Goal: Find specific page/section: Find specific page/section

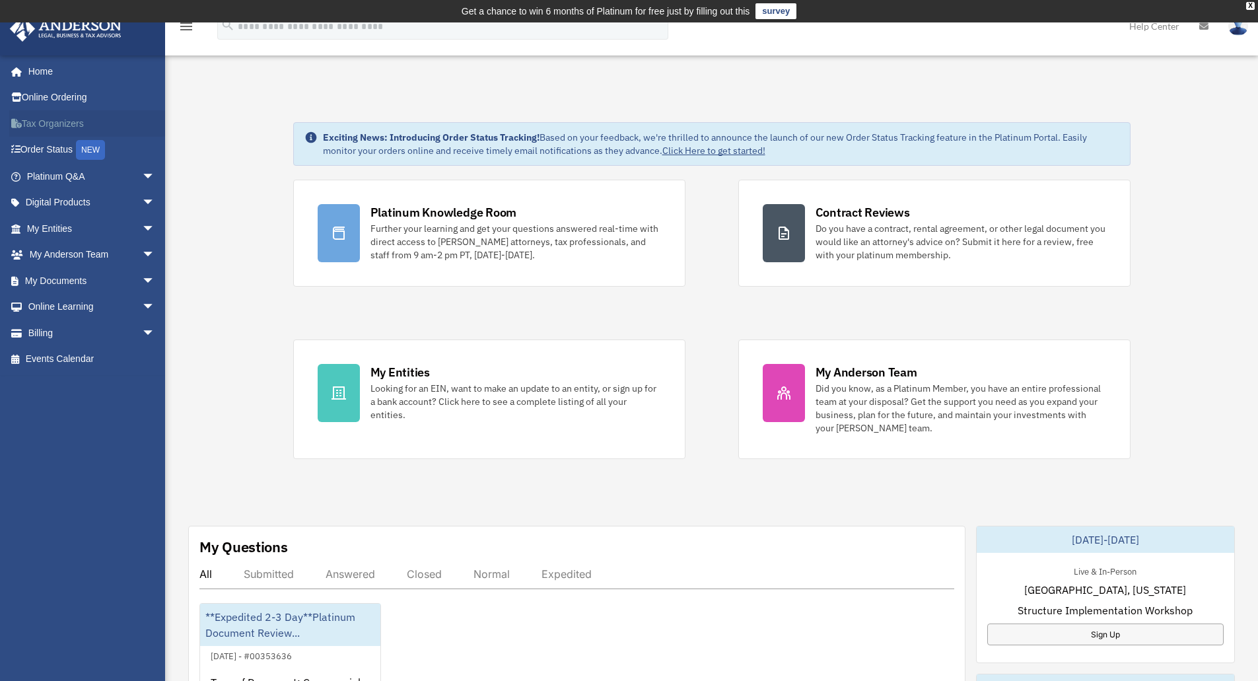
click at [59, 125] on link "Tax Organizers" at bounding box center [92, 123] width 166 height 26
click at [114, 232] on link "My Entities arrow_drop_down" at bounding box center [92, 228] width 166 height 26
click at [142, 228] on span "arrow_drop_down" at bounding box center [155, 228] width 26 height 27
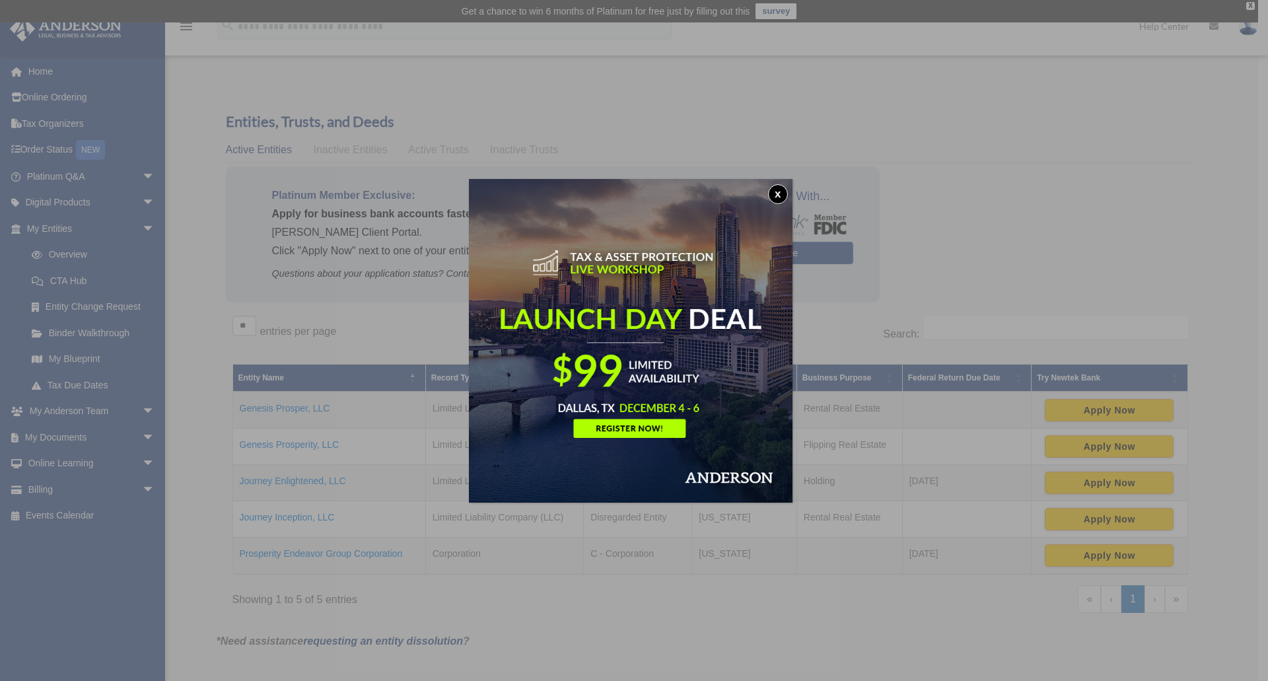
click at [777, 195] on button "x" at bounding box center [778, 194] width 20 height 20
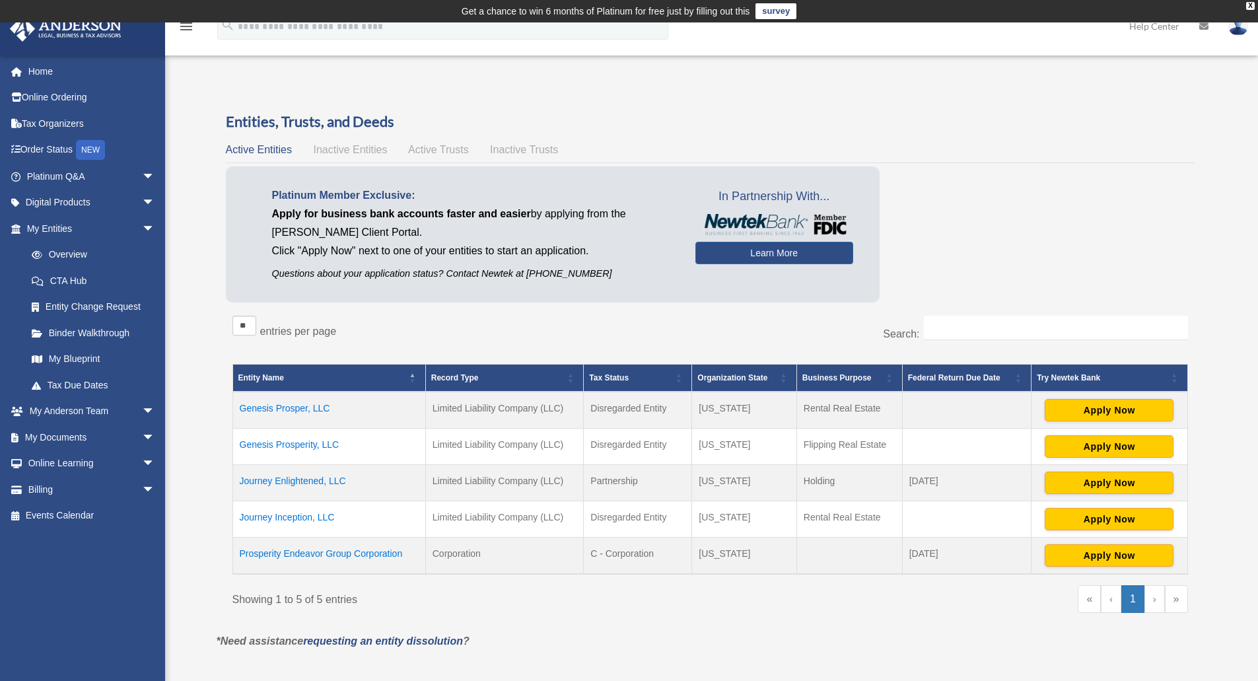
click at [395, 553] on td "Prosperity Endeavor Group Corporation" at bounding box center [328, 555] width 193 height 37
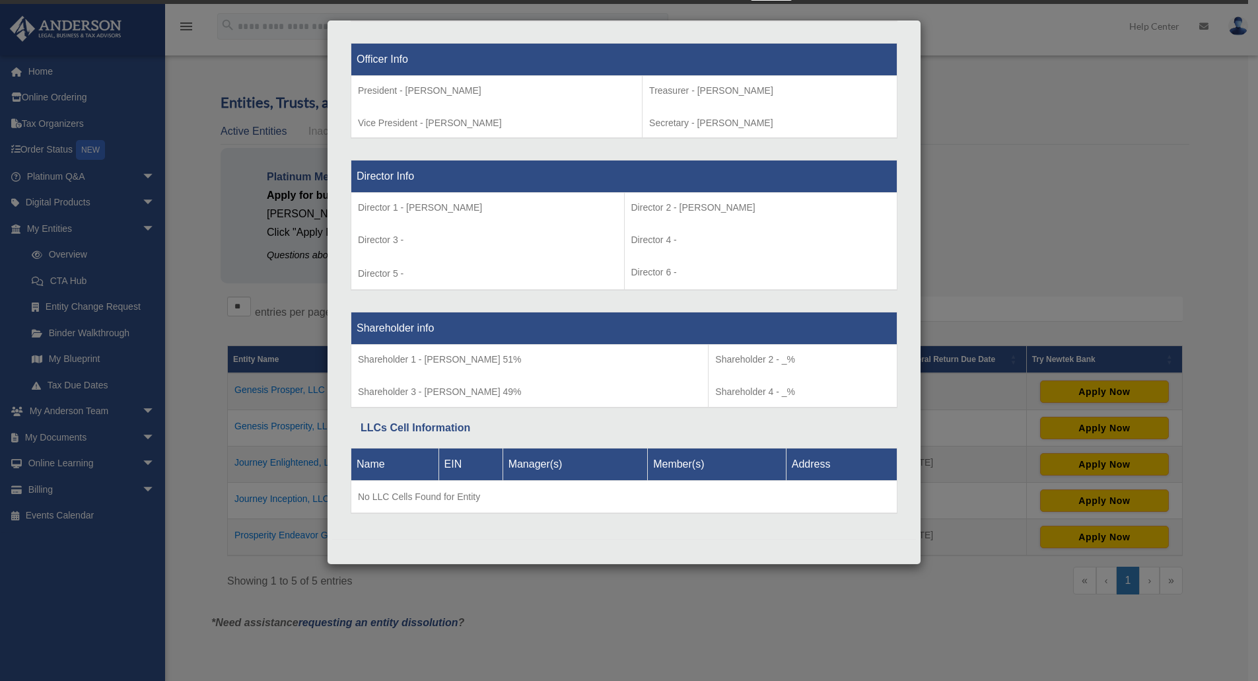
scroll to position [20, 0]
drag, startPoint x: 721, startPoint y: 36, endPoint x: 935, endPoint y: 580, distance: 584.6
click at [935, 580] on div "Details × Articles Sent Organizational Date" at bounding box center [629, 340] width 1258 height 681
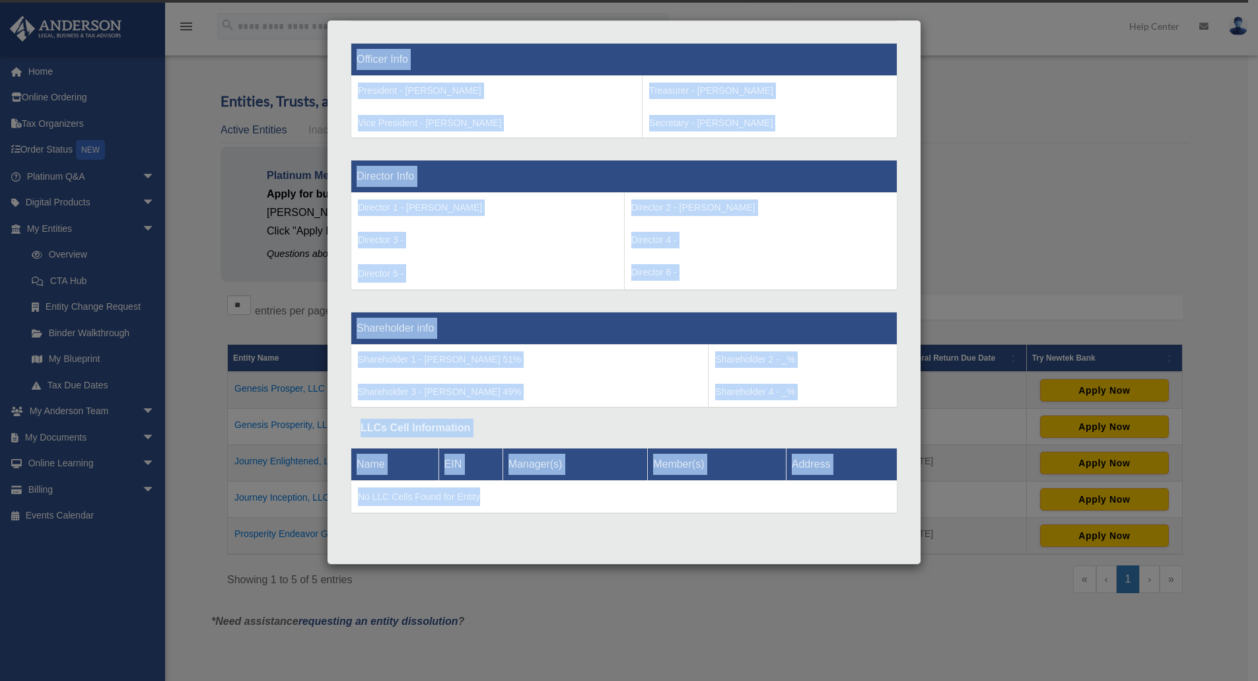
click at [802, 261] on td "Director 2 - [PERSON_NAME] Director 4 - Director 6 -" at bounding box center [760, 242] width 273 height 98
drag, startPoint x: 936, startPoint y: 580, endPoint x: 920, endPoint y: 572, distance: 17.1
click at [920, 572] on div "Details × Articles Sent Organizational Date" at bounding box center [629, 340] width 1258 height 681
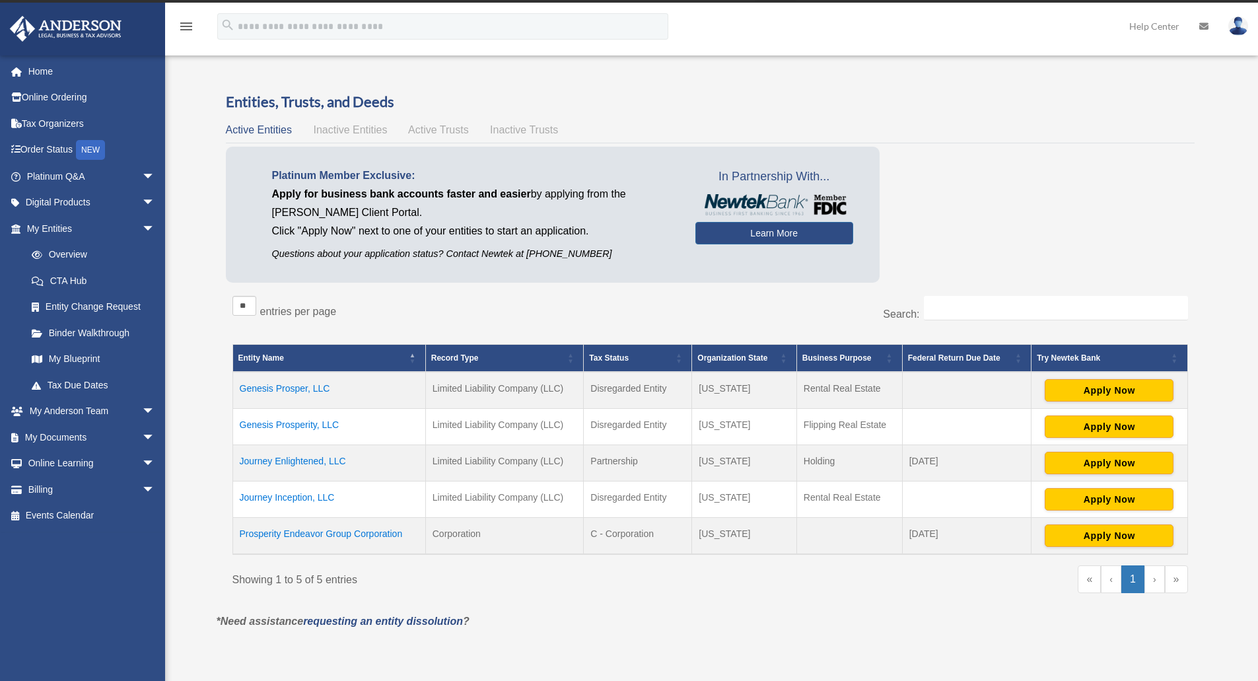
click at [395, 537] on td "Prosperity Endeavor Group Corporation" at bounding box center [328, 536] width 193 height 37
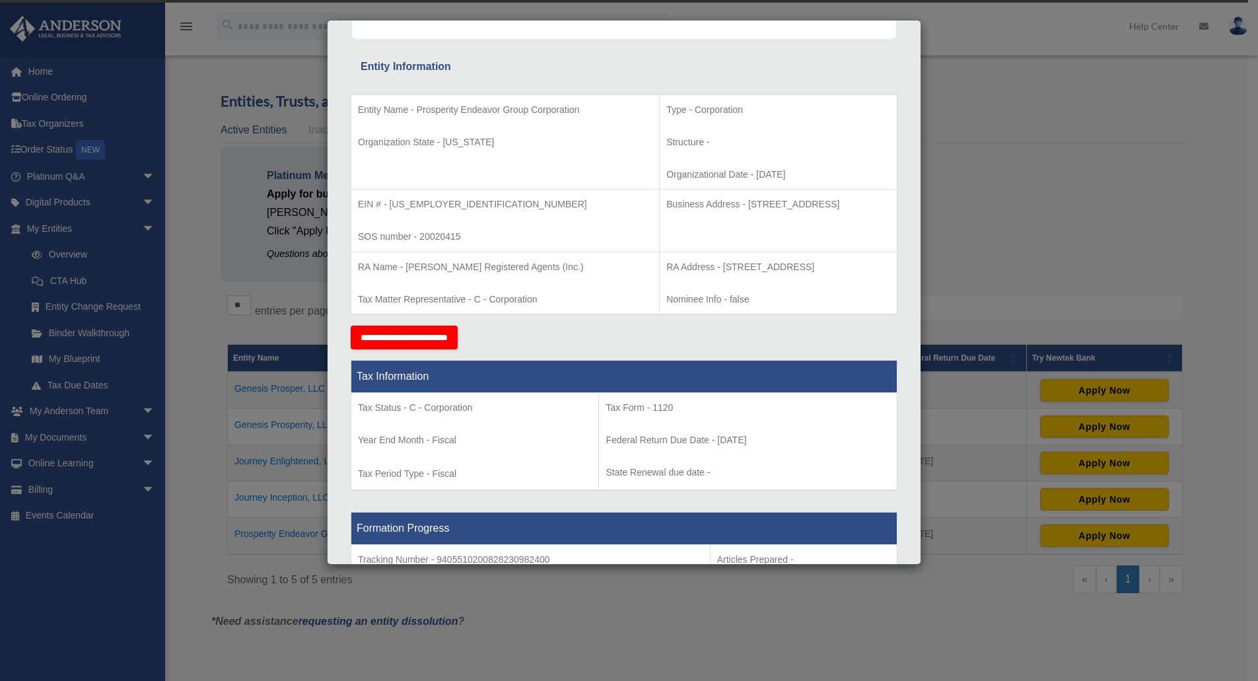
scroll to position [214, 0]
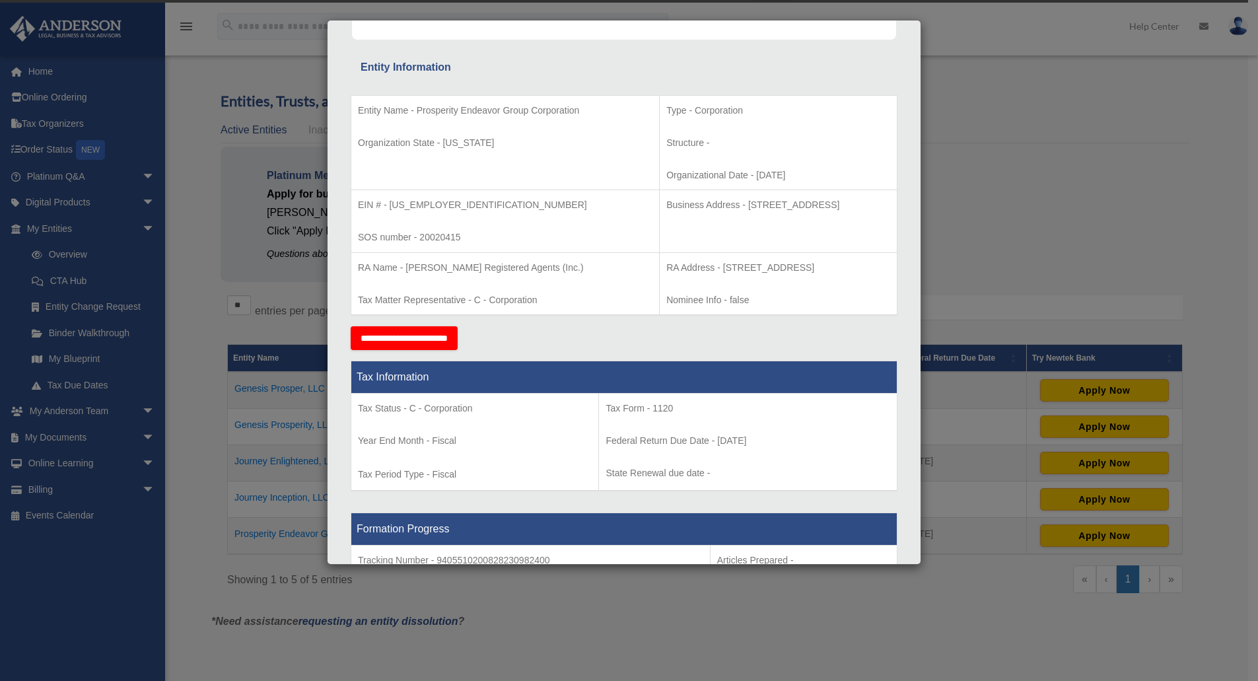
click at [141, 507] on div "Details × Articles Sent Organizational Date" at bounding box center [629, 340] width 1258 height 681
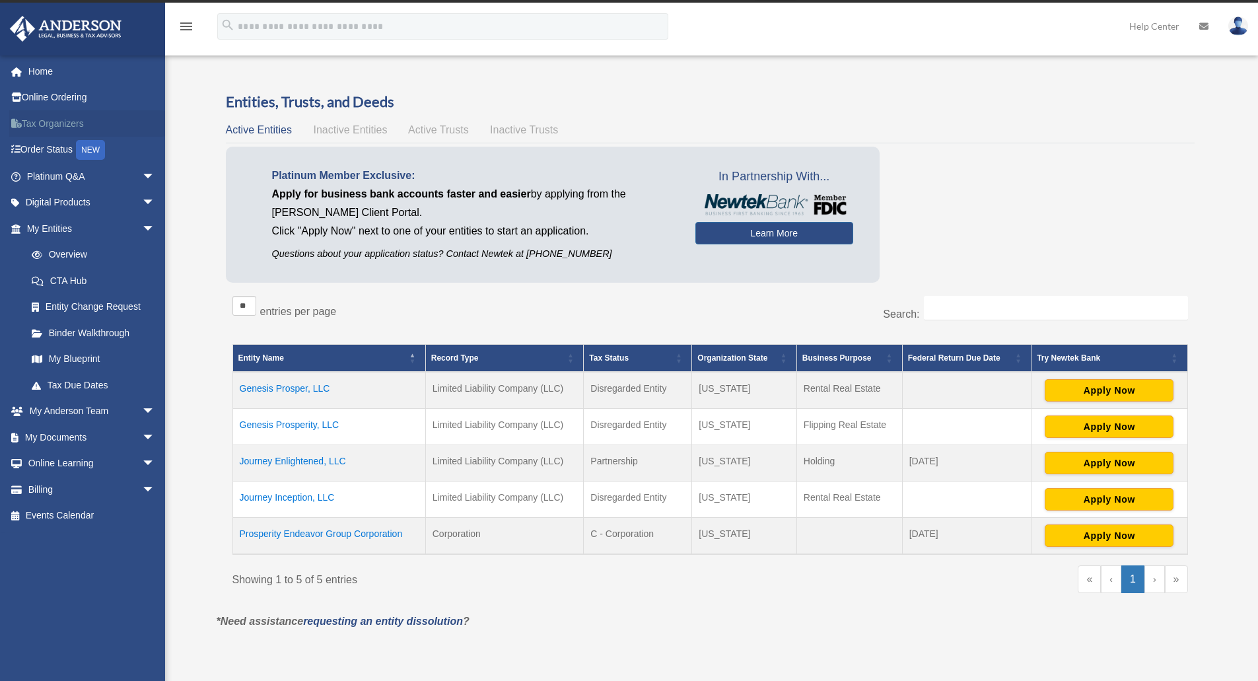
click at [51, 121] on link "Tax Organizers" at bounding box center [92, 123] width 166 height 26
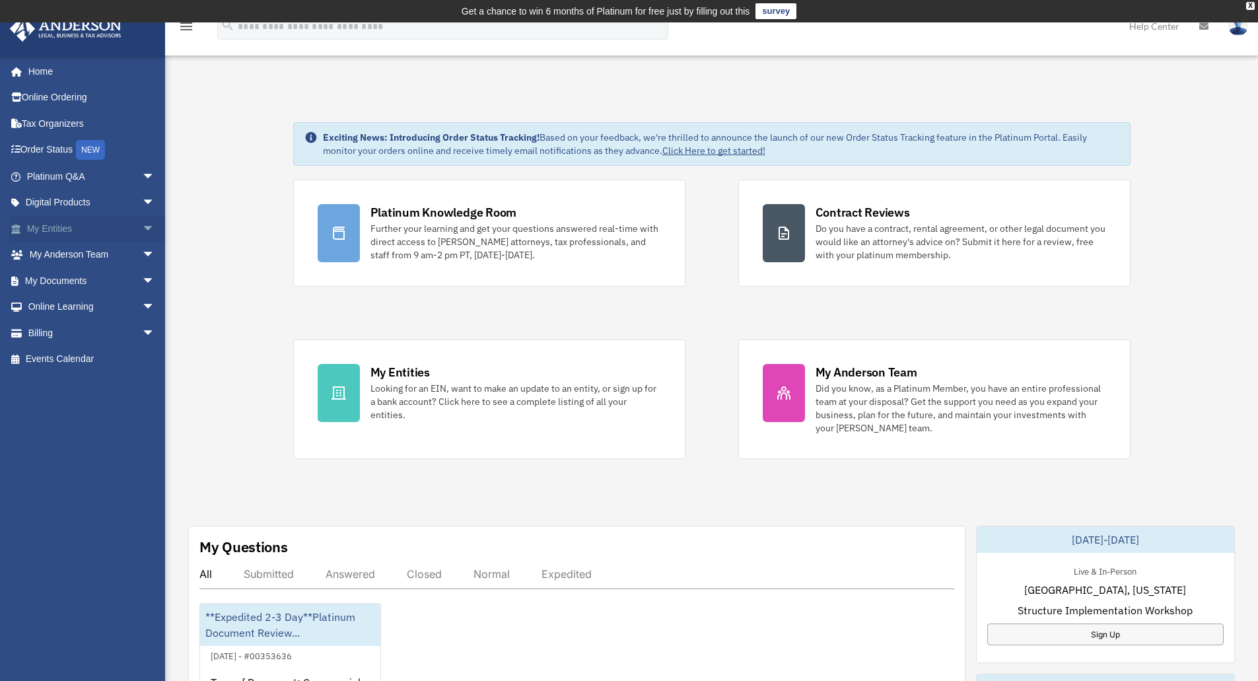
click at [125, 228] on link "My Entities arrow_drop_down" at bounding box center [92, 228] width 166 height 26
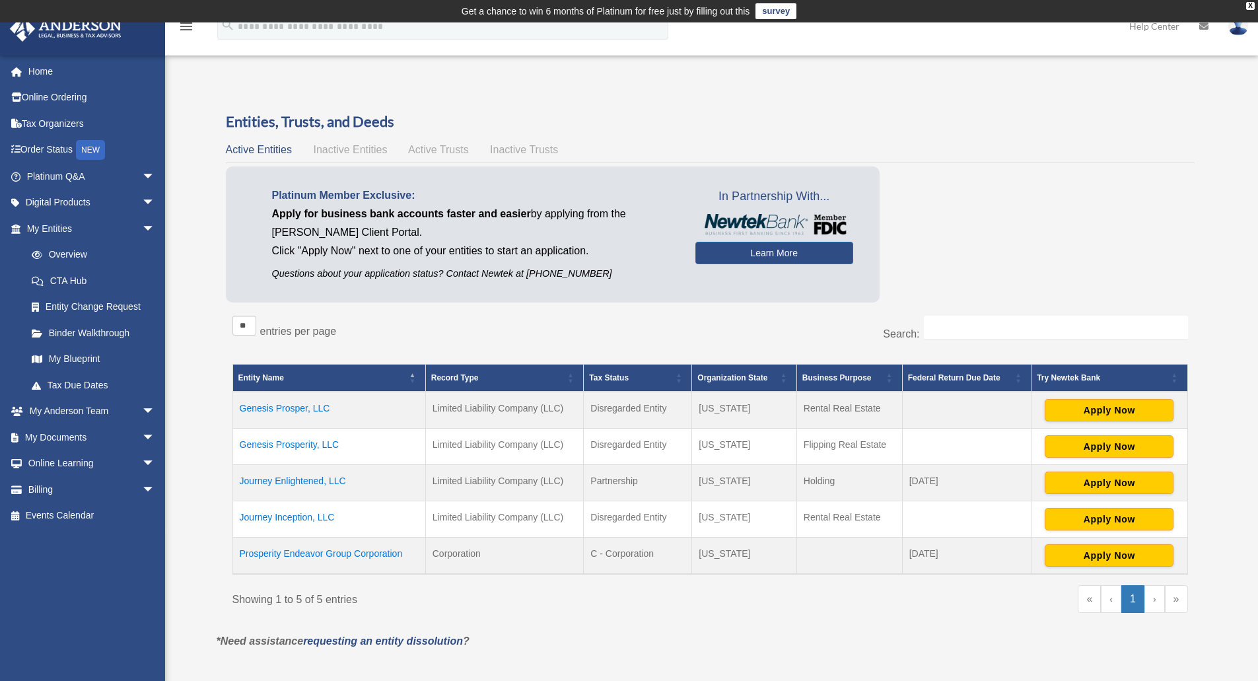
click at [311, 556] on td "Prosperity Endeavor Group Corporation" at bounding box center [328, 555] width 193 height 37
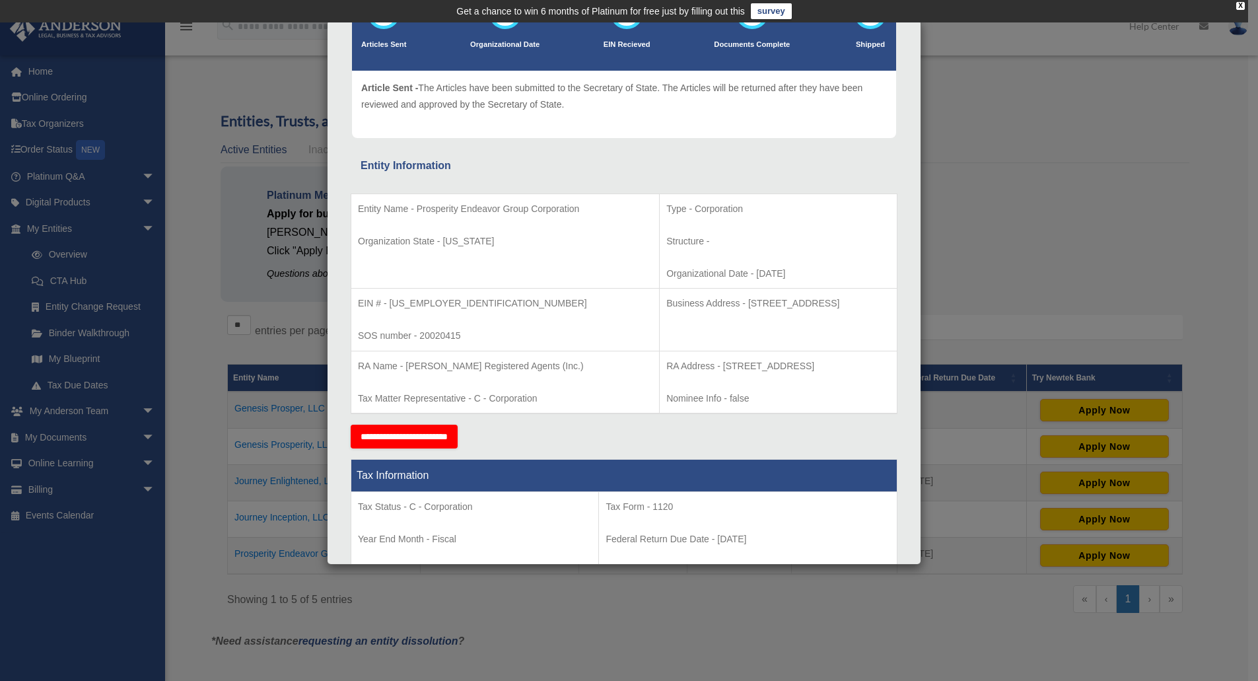
scroll to position [50, 0]
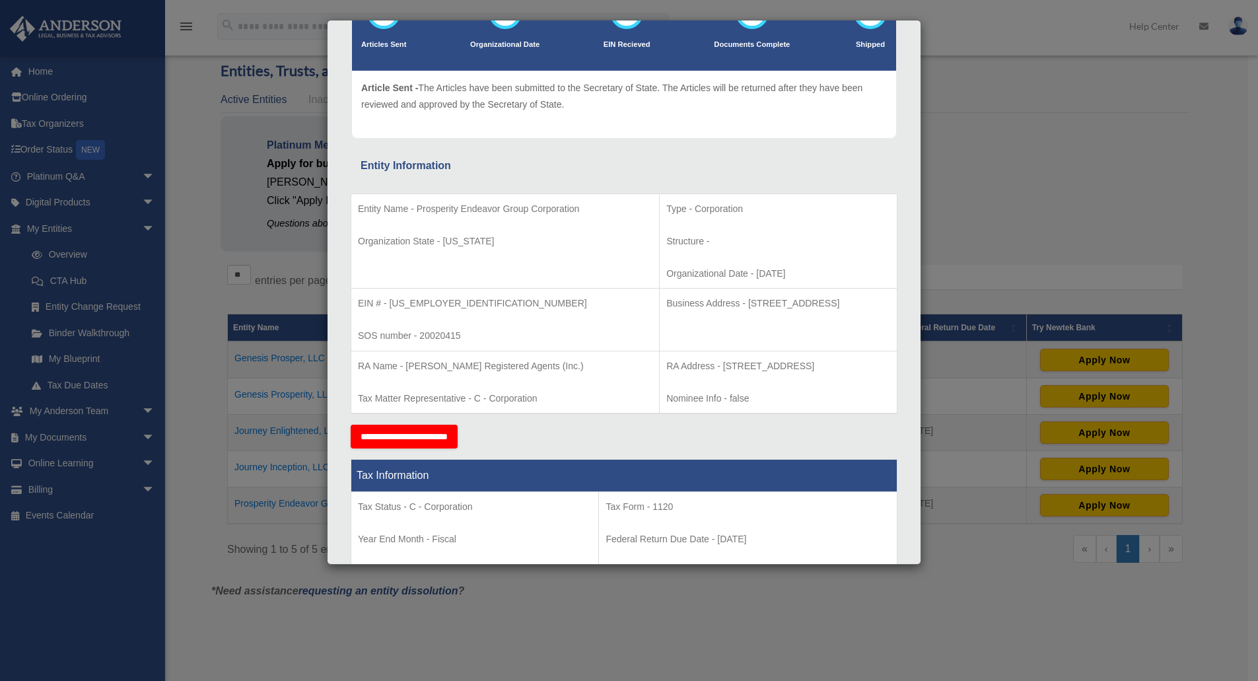
click at [286, 389] on div "Details × Articles Sent Organizational Date" at bounding box center [629, 340] width 1258 height 681
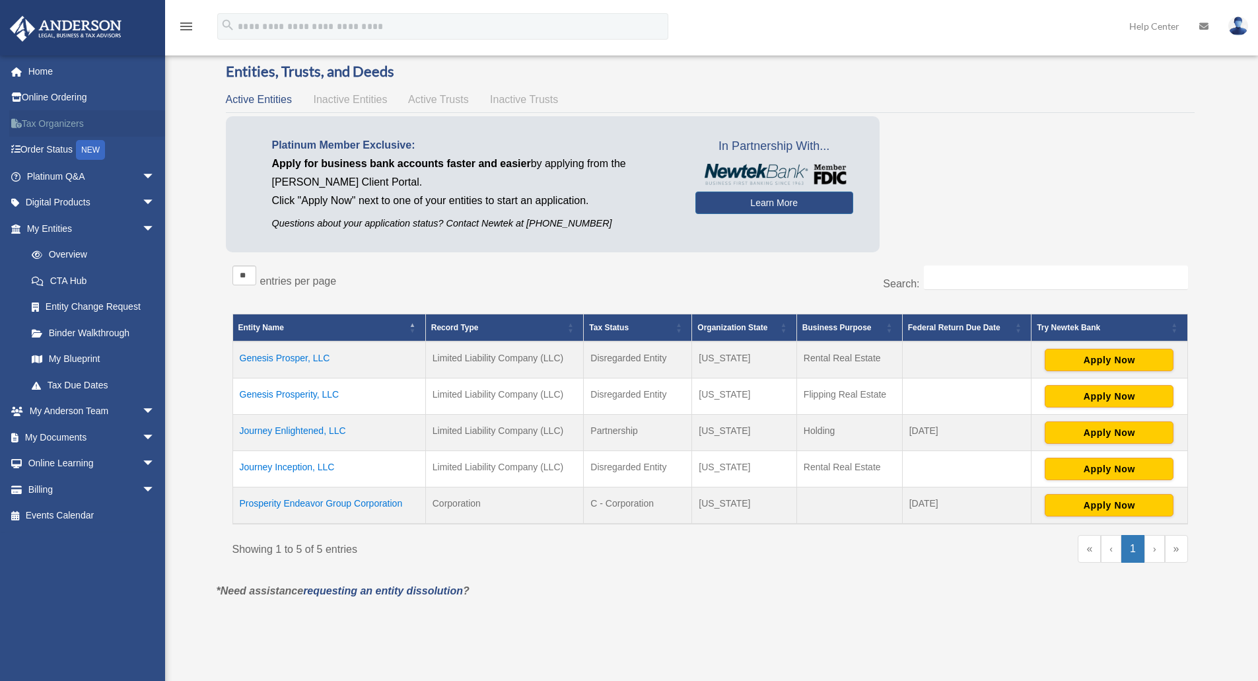
click at [59, 116] on link "Tax Organizers" at bounding box center [92, 123] width 166 height 26
click at [59, 118] on link "Tax Organizers" at bounding box center [92, 123] width 166 height 26
